Goal: Information Seeking & Learning: Learn about a topic

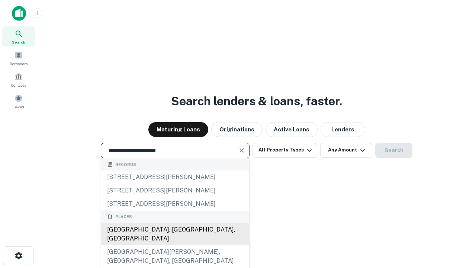
click at [175, 245] on div "[GEOGRAPHIC_DATA], [GEOGRAPHIC_DATA], [GEOGRAPHIC_DATA]" at bounding box center [175, 234] width 148 height 22
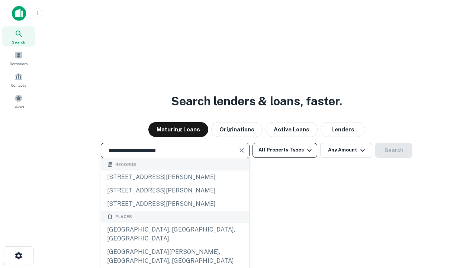
click at [285, 150] on button "All Property Types" at bounding box center [285, 150] width 65 height 15
type input "**********"
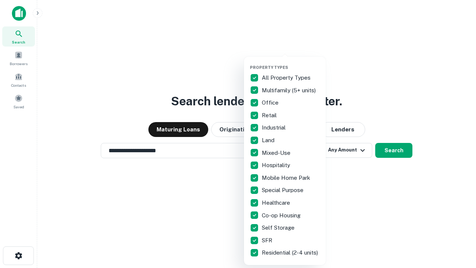
click at [291, 63] on button "button" at bounding box center [291, 63] width 82 height 0
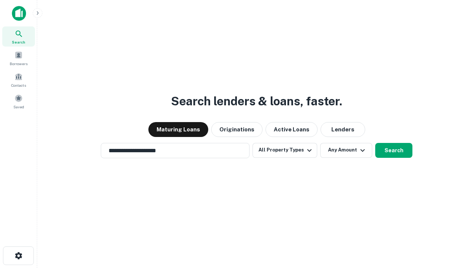
scroll to position [12, 0]
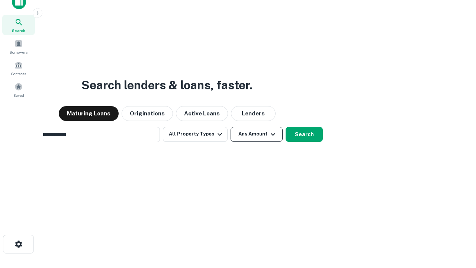
click at [231, 127] on button "Any Amount" at bounding box center [257, 134] width 52 height 15
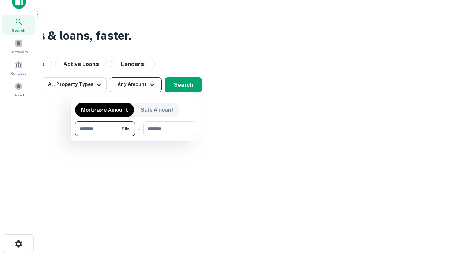
type input "*******"
click at [136, 136] on button "button" at bounding box center [135, 136] width 121 height 0
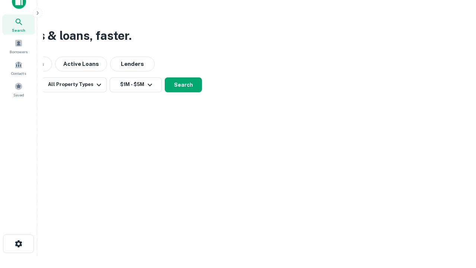
scroll to position [12, 0]
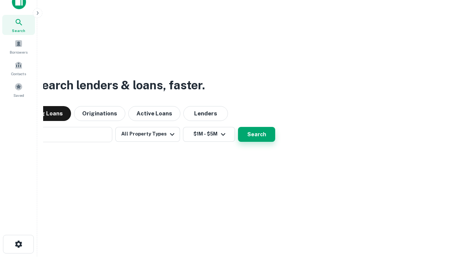
click at [238, 127] on button "Search" at bounding box center [256, 134] width 37 height 15
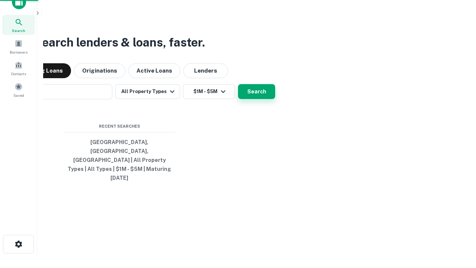
scroll to position [12, 0]
